Goal: Share content

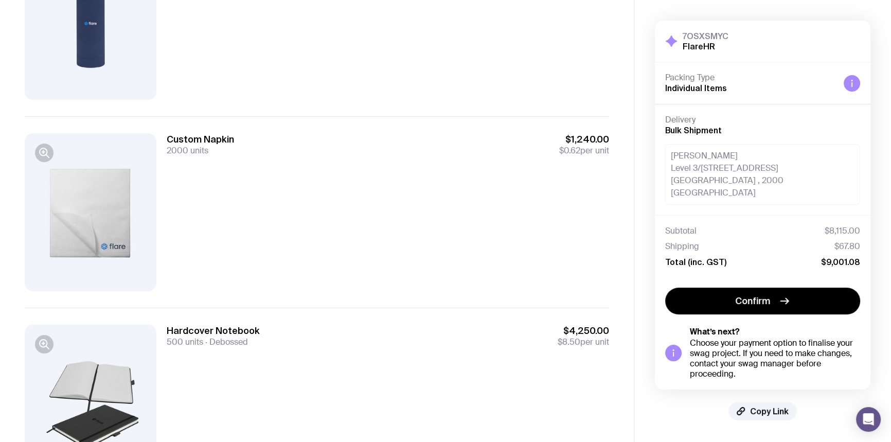
scroll to position [69, 0]
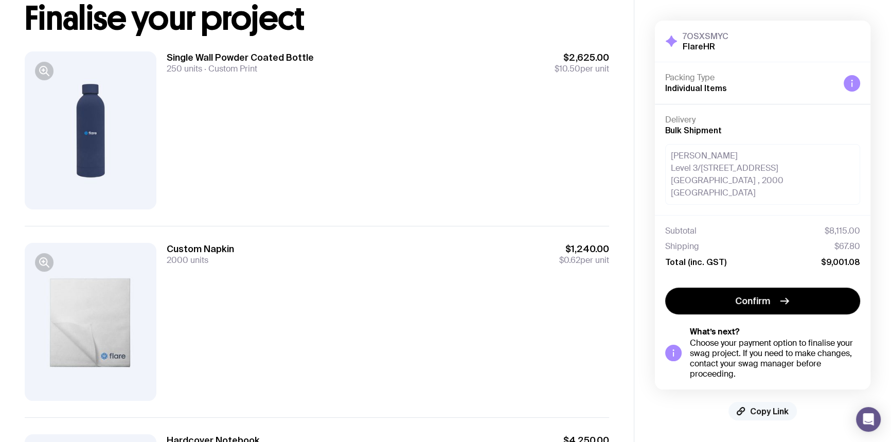
click at [749, 402] on button "Copy Link" at bounding box center [763, 411] width 68 height 19
click at [754, 406] on span "Copied!" at bounding box center [769, 411] width 31 height 10
click at [777, 406] on span "Copy Link" at bounding box center [769, 411] width 39 height 10
click at [756, 406] on span "Copied!" at bounding box center [769, 411] width 31 height 10
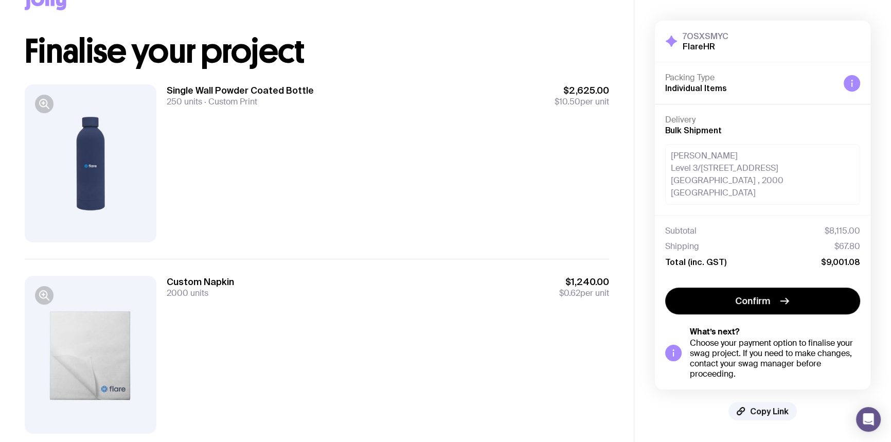
scroll to position [22, 0]
